Goal: Transaction & Acquisition: Purchase product/service

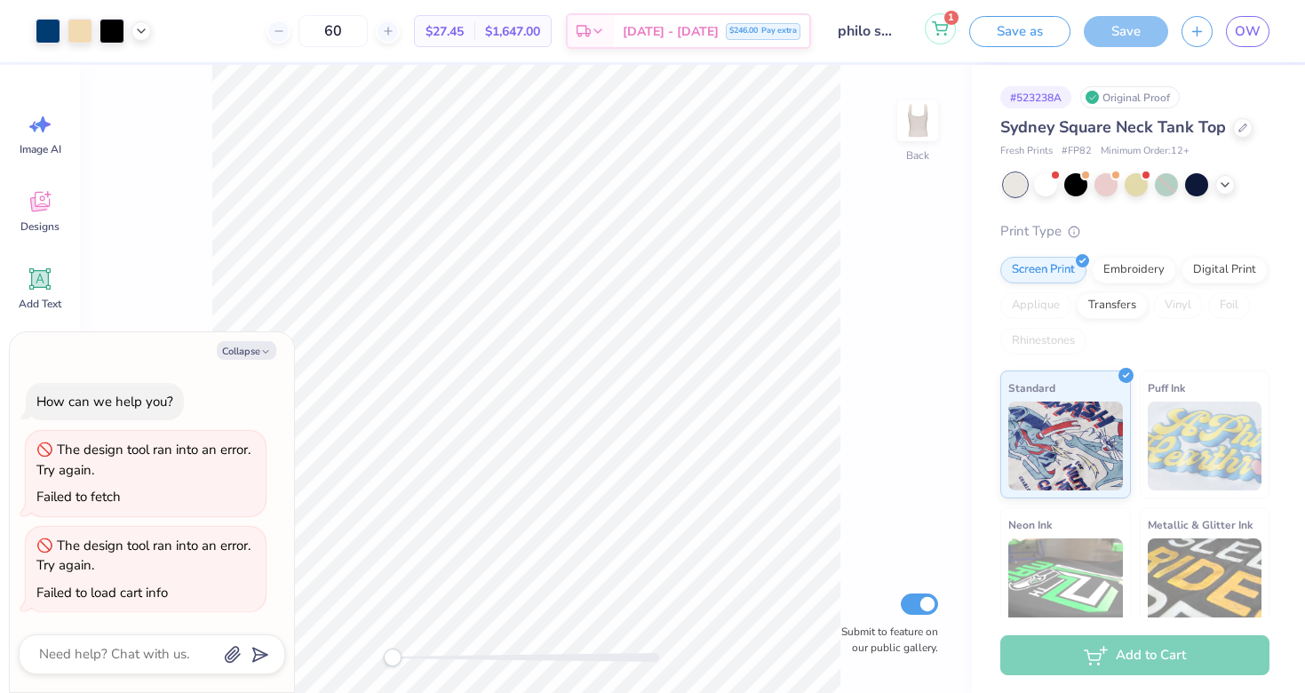
click at [938, 34] on circle at bounding box center [938, 35] width 2 height 2
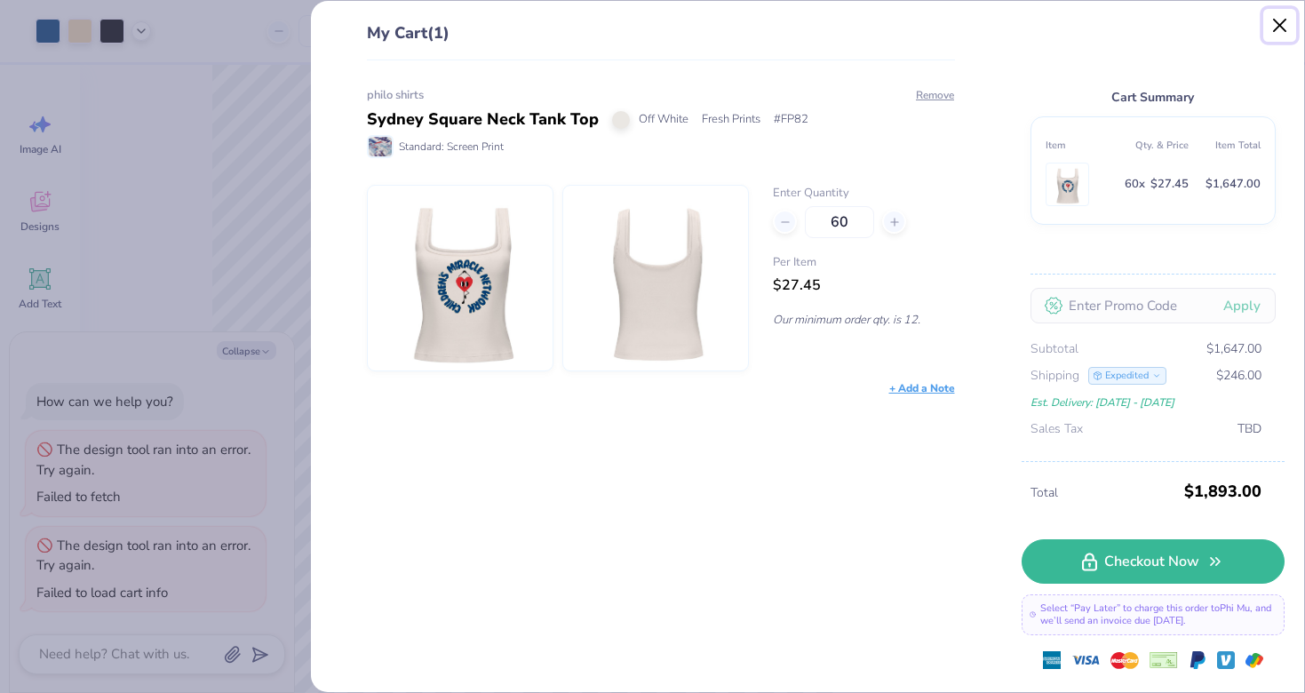
click at [1279, 20] on button "Close" at bounding box center [1281, 26] width 34 height 34
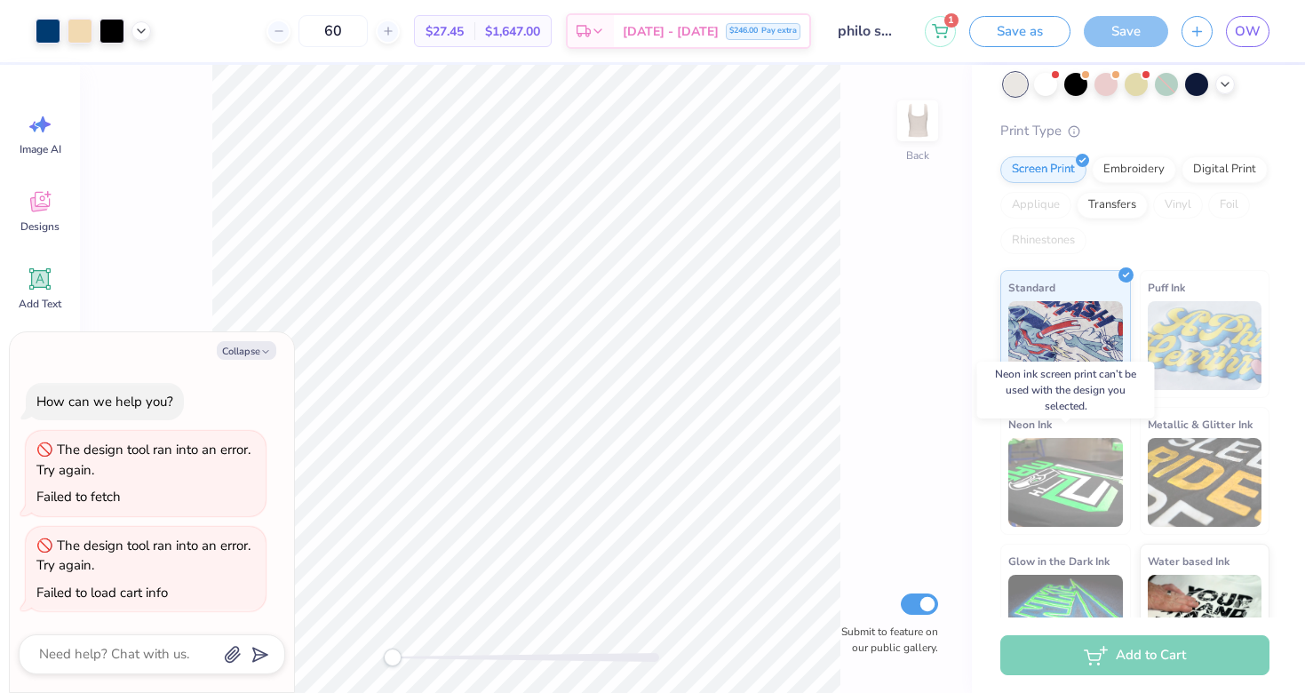
scroll to position [155, 0]
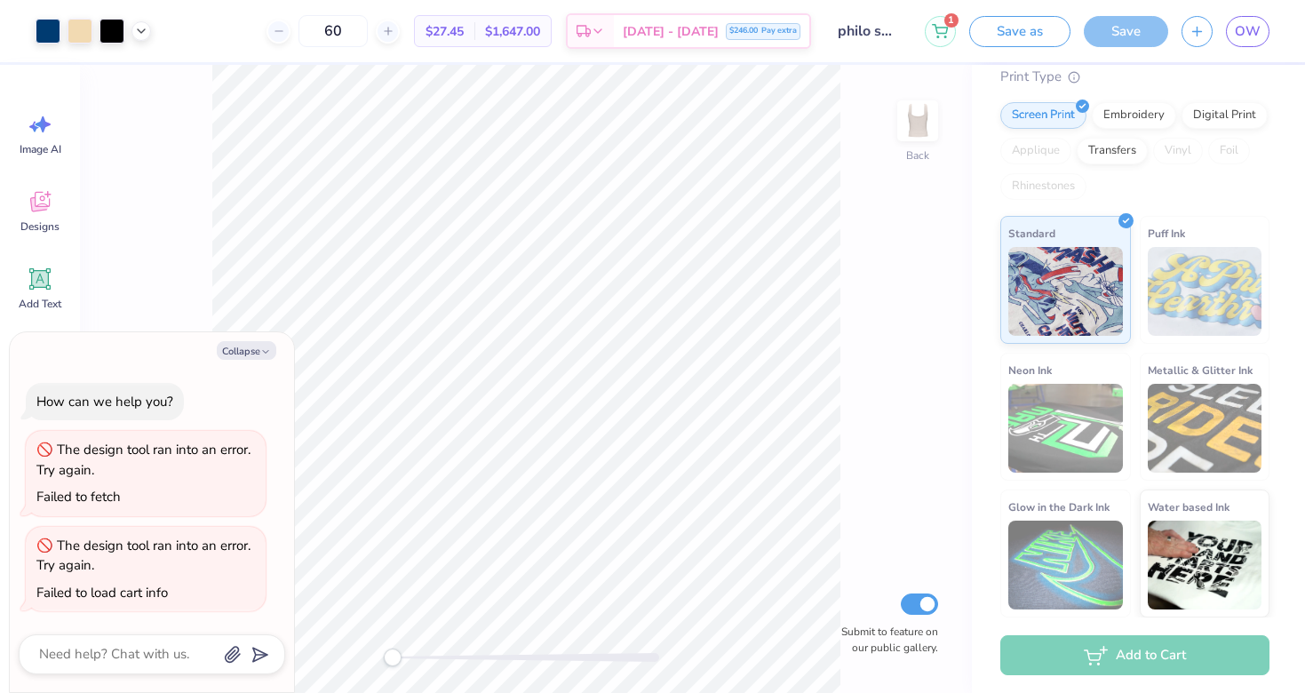
click at [207, 278] on div "Back Submit to feature on our public gallery." at bounding box center [526, 379] width 892 height 628
click at [245, 348] on button "Collapse" at bounding box center [247, 350] width 60 height 19
type textarea "x"
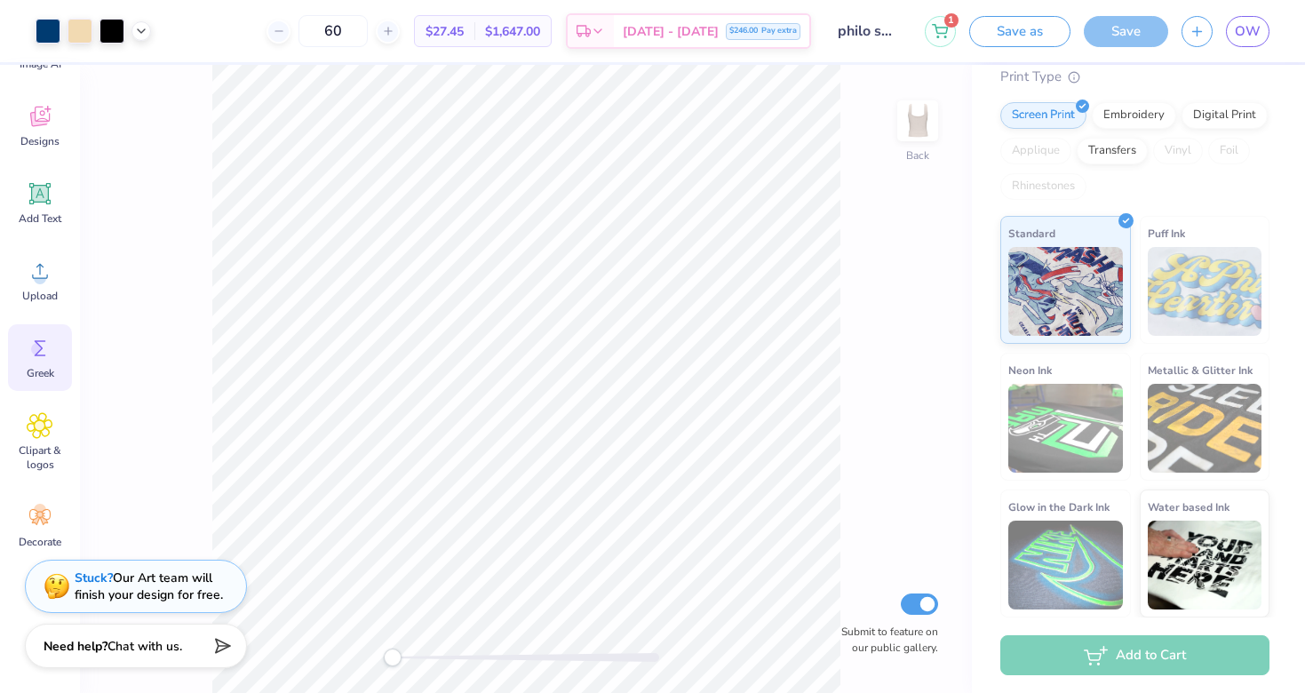
scroll to position [0, 0]
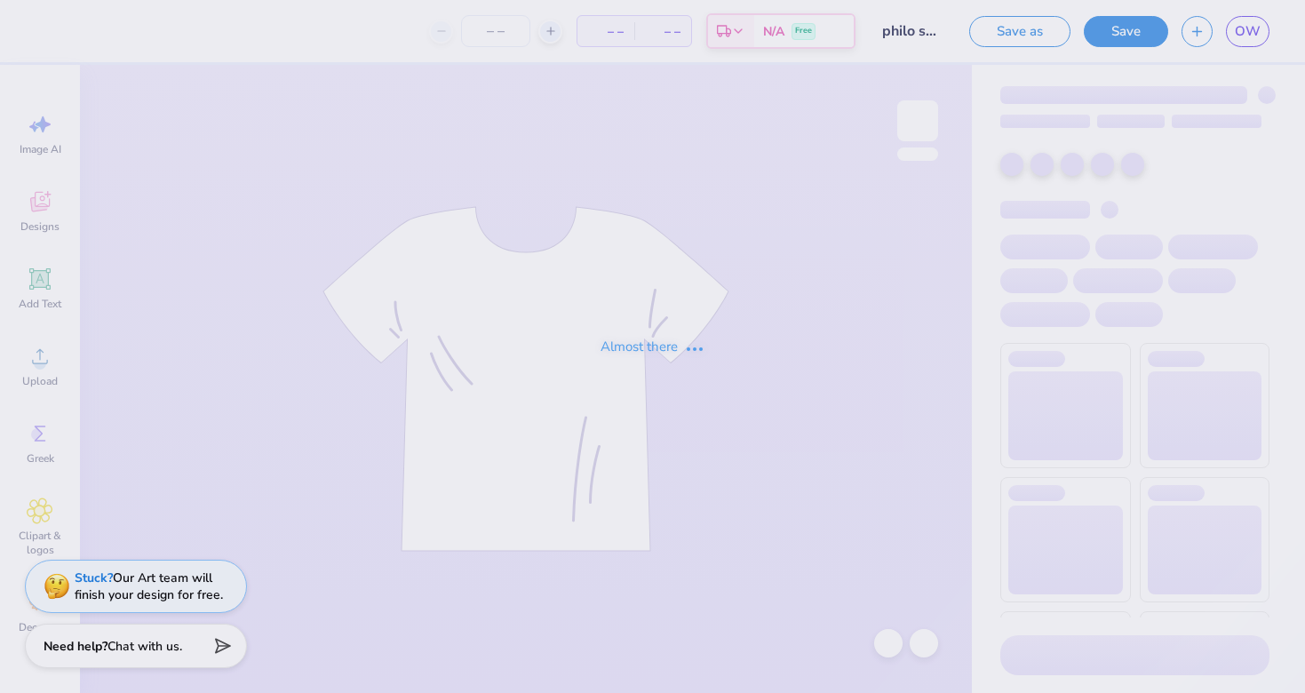
type input "60"
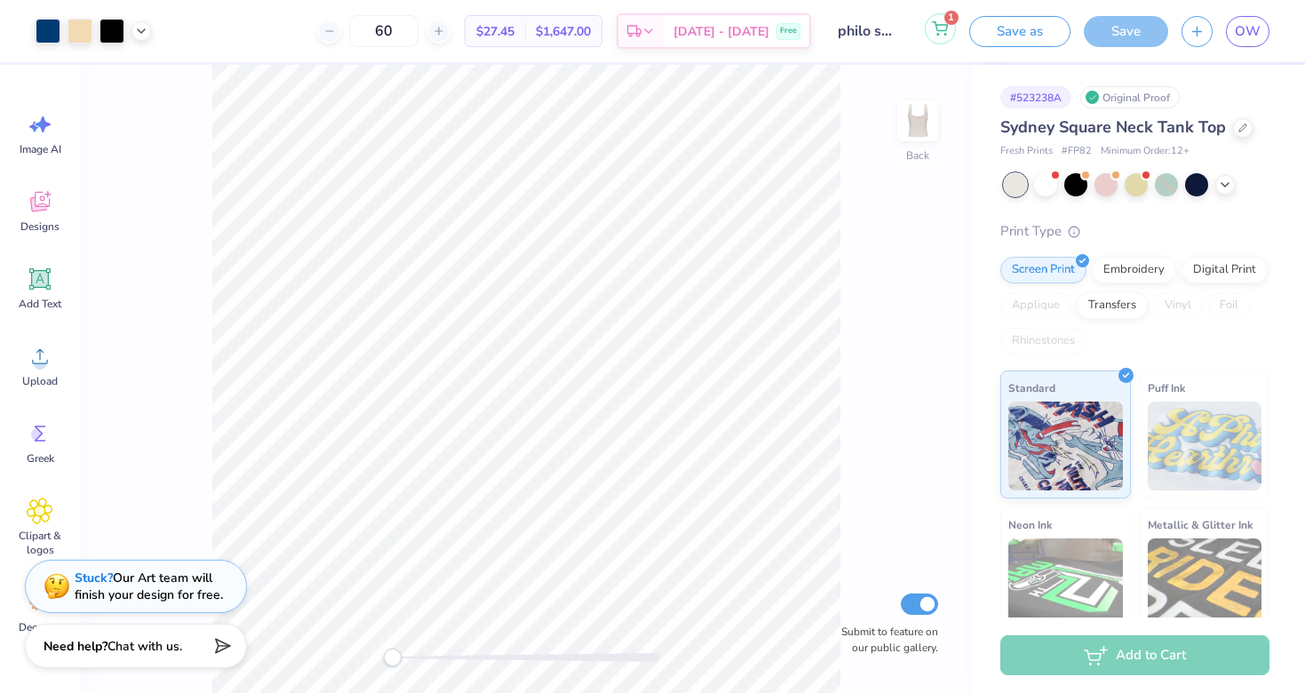
click at [946, 28] on icon at bounding box center [940, 28] width 16 height 14
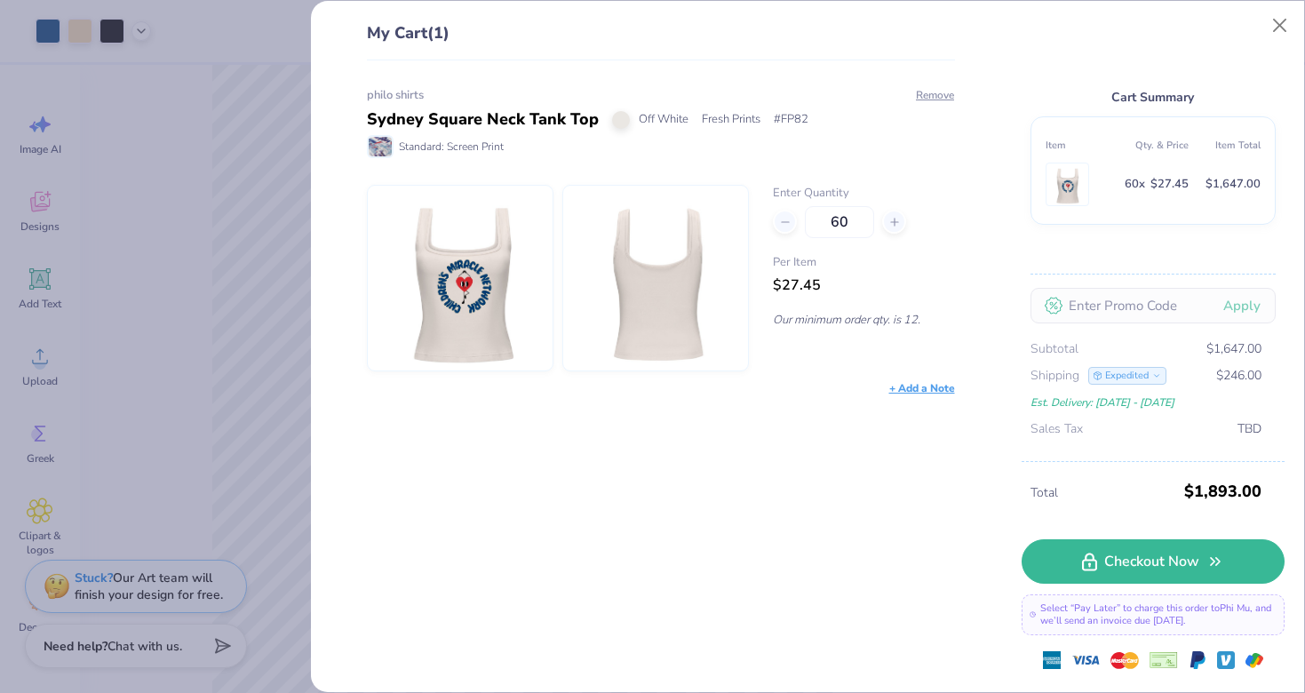
click at [917, 387] on div "+ Add a Note" at bounding box center [922, 388] width 66 height 16
click at [867, 506] on div "philo shirts Sydney Square Neck Tank Top Off White Fresh Prints # FP82 Standard…" at bounding box center [654, 376] width 646 height 633
click at [1283, 26] on button "Close" at bounding box center [1281, 26] width 34 height 34
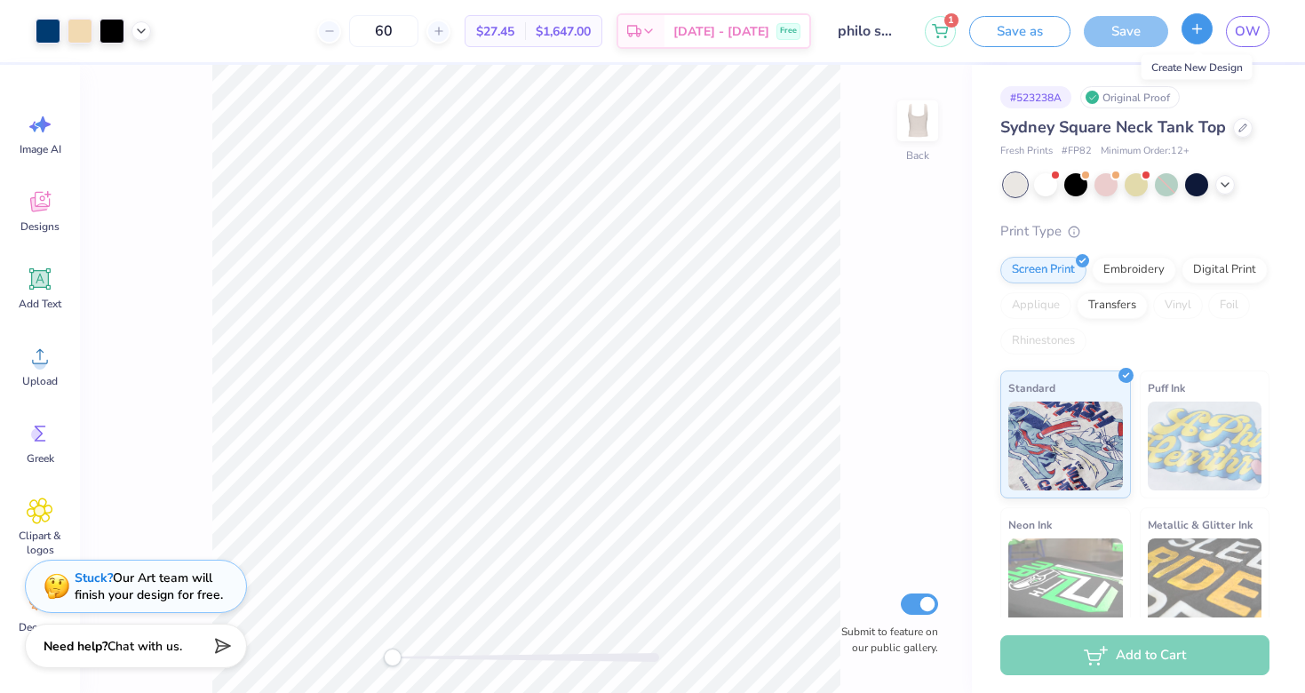
click at [1191, 30] on icon "button" at bounding box center [1197, 28] width 15 height 15
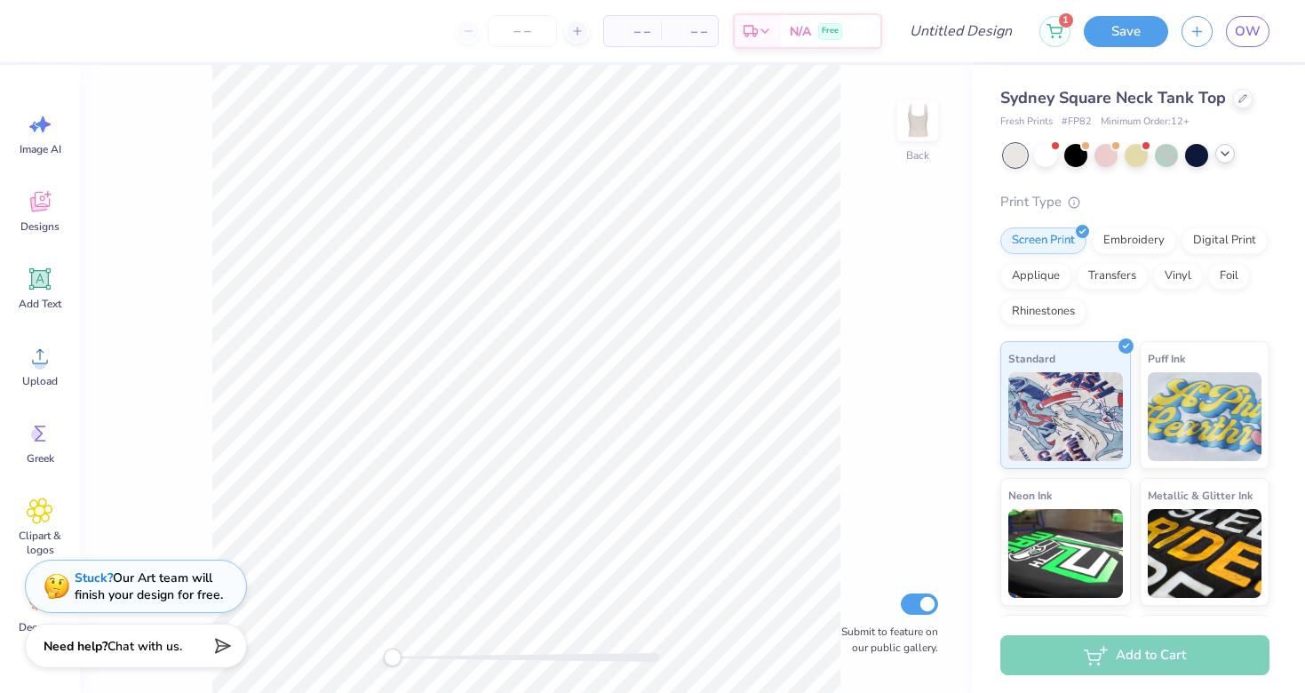
click at [1227, 155] on icon at bounding box center [1225, 154] width 14 height 14
